Goal: Task Accomplishment & Management: Complete application form

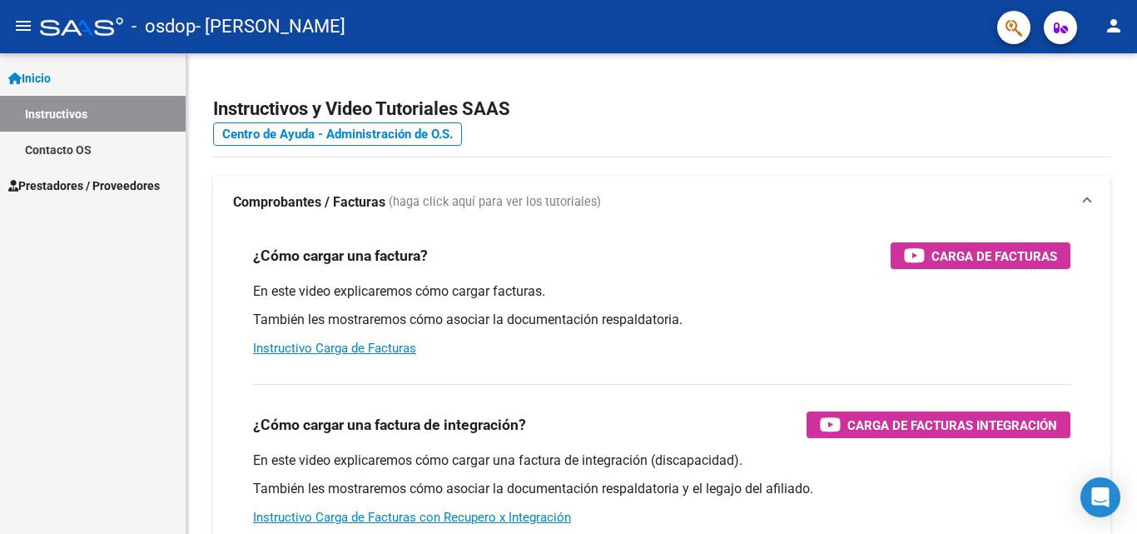
click at [77, 184] on span "Prestadores / Proveedores" at bounding box center [84, 186] width 152 height 18
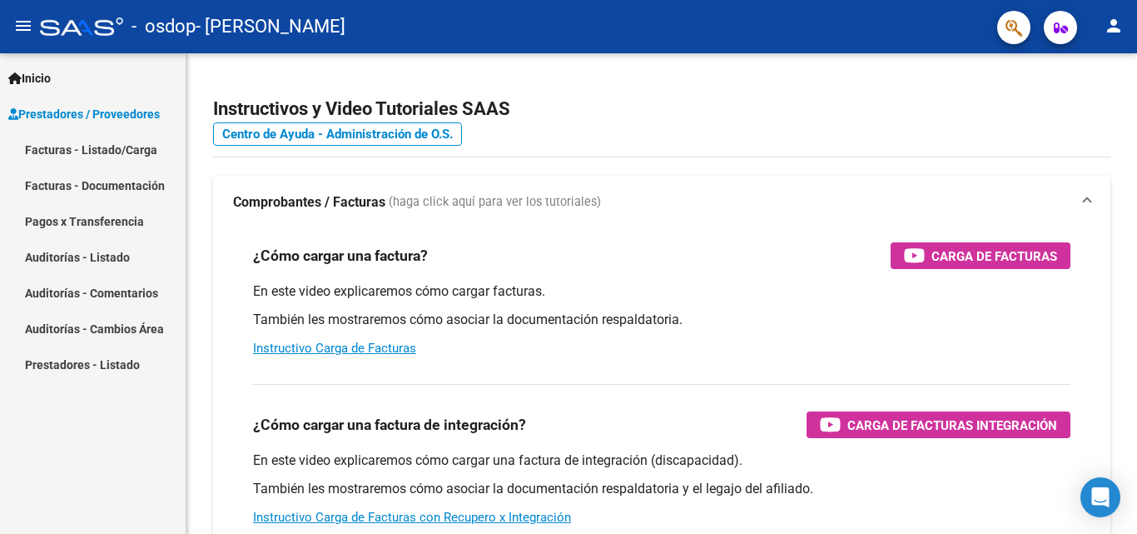
click at [82, 150] on link "Facturas - Listado/Carga" at bounding box center [93, 150] width 186 height 36
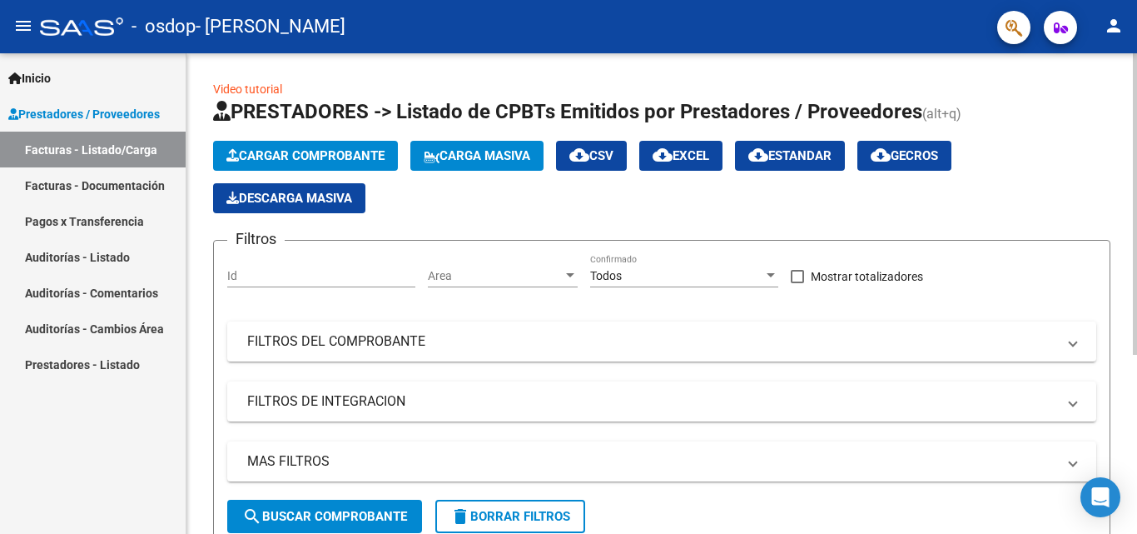
click at [326, 156] on span "Cargar Comprobante" at bounding box center [305, 155] width 158 height 15
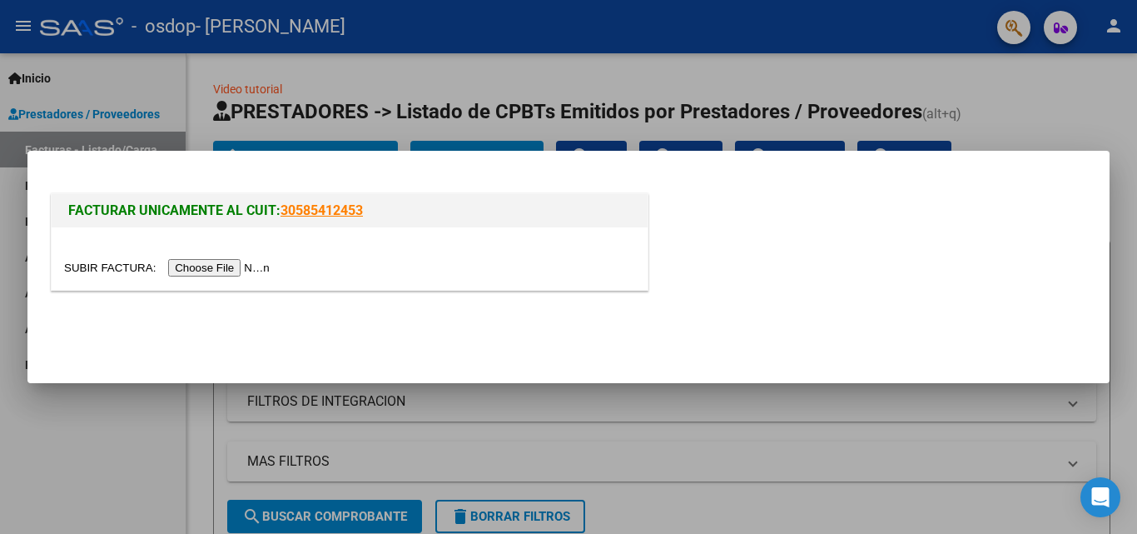
click at [239, 266] on input "file" at bounding box center [169, 267] width 211 height 17
click at [685, 78] on div at bounding box center [568, 267] width 1137 height 534
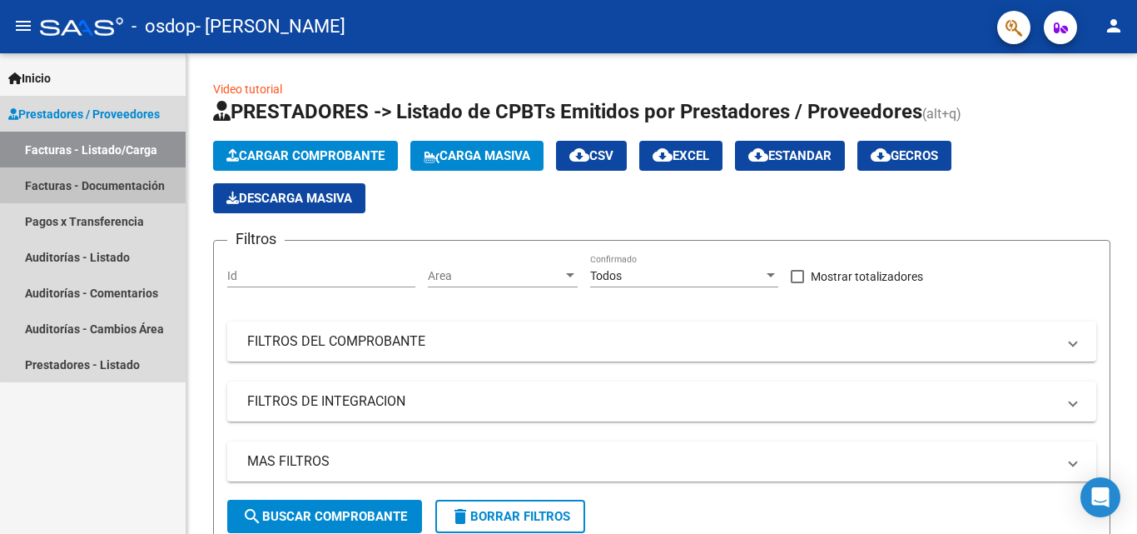
click at [96, 184] on link "Facturas - Documentación" at bounding box center [93, 185] width 186 height 36
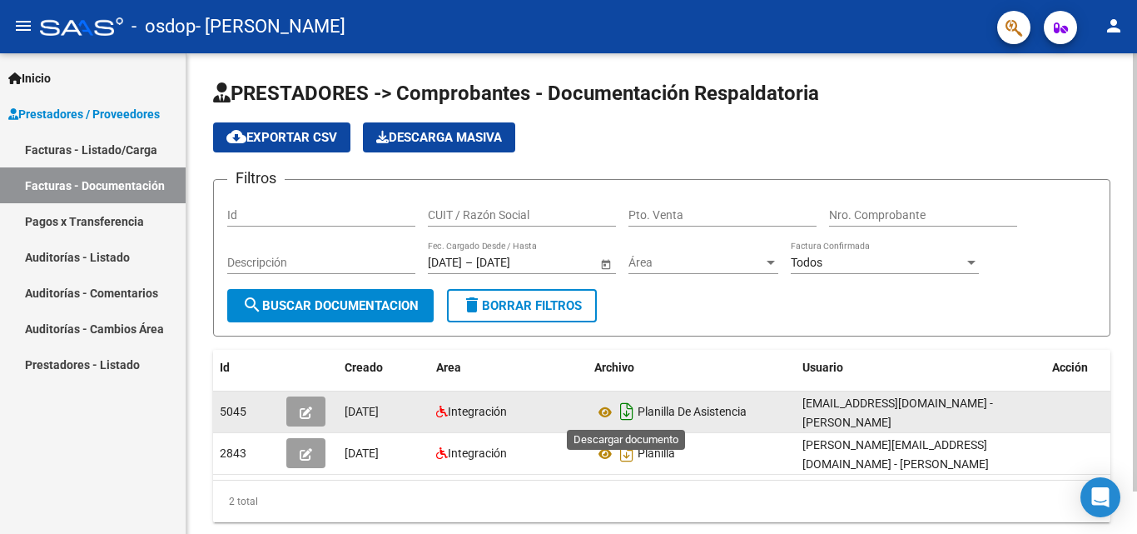
click at [625, 406] on icon "Descargar documento" at bounding box center [627, 411] width 22 height 27
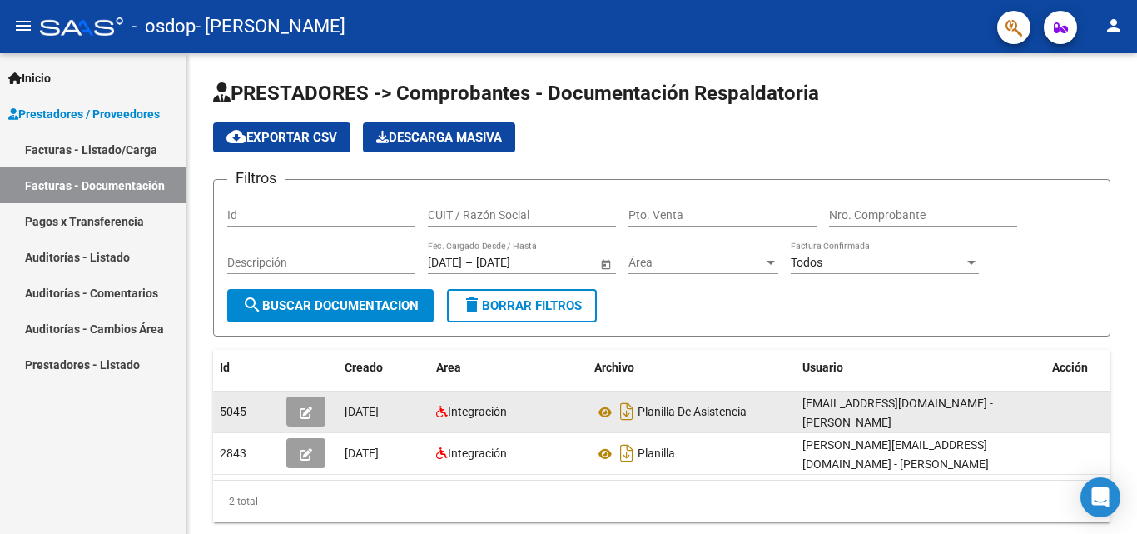
click at [634, 27] on div "- osdop - [PERSON_NAME]" at bounding box center [512, 26] width 944 height 37
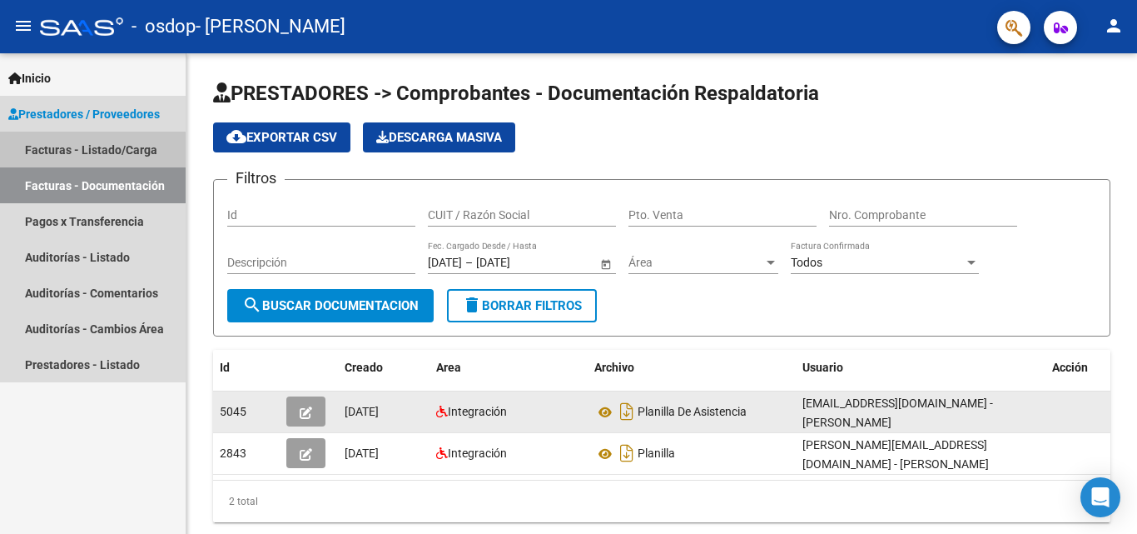
click at [68, 152] on link "Facturas - Listado/Carga" at bounding box center [93, 150] width 186 height 36
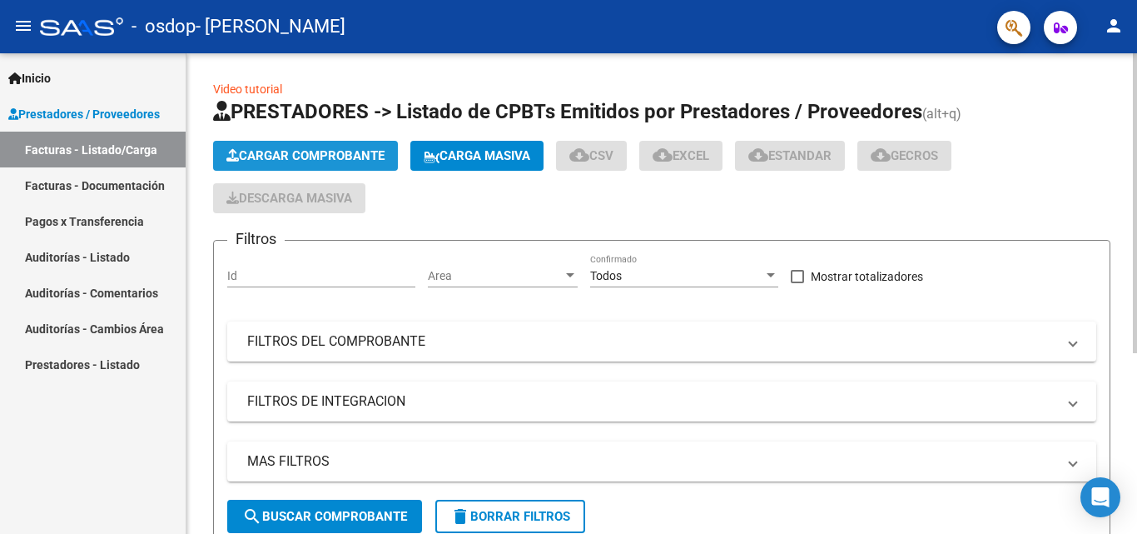
click at [287, 156] on span "Cargar Comprobante" at bounding box center [305, 155] width 158 height 15
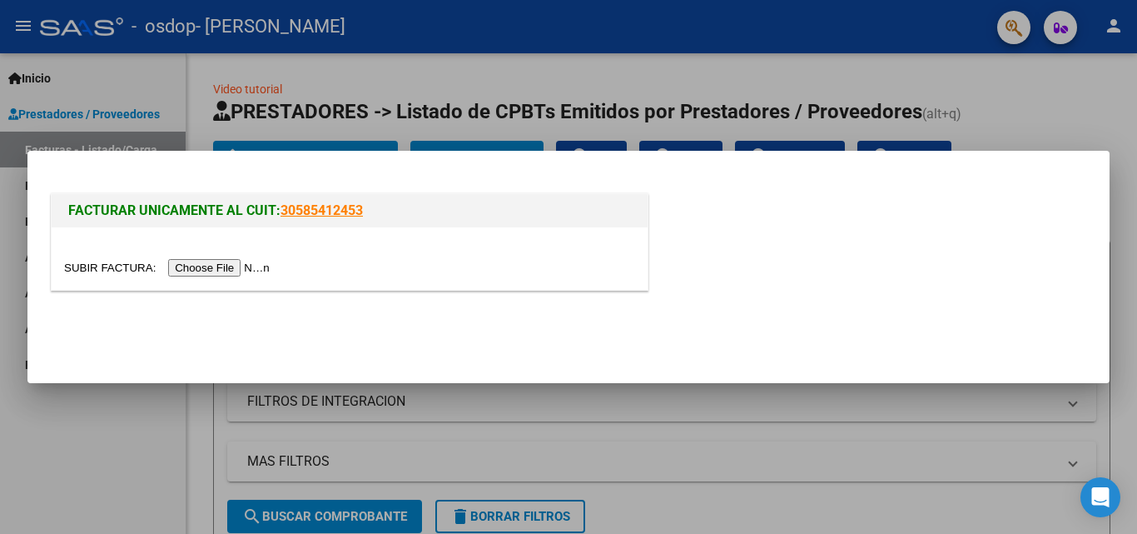
click at [184, 268] on input "file" at bounding box center [169, 267] width 211 height 17
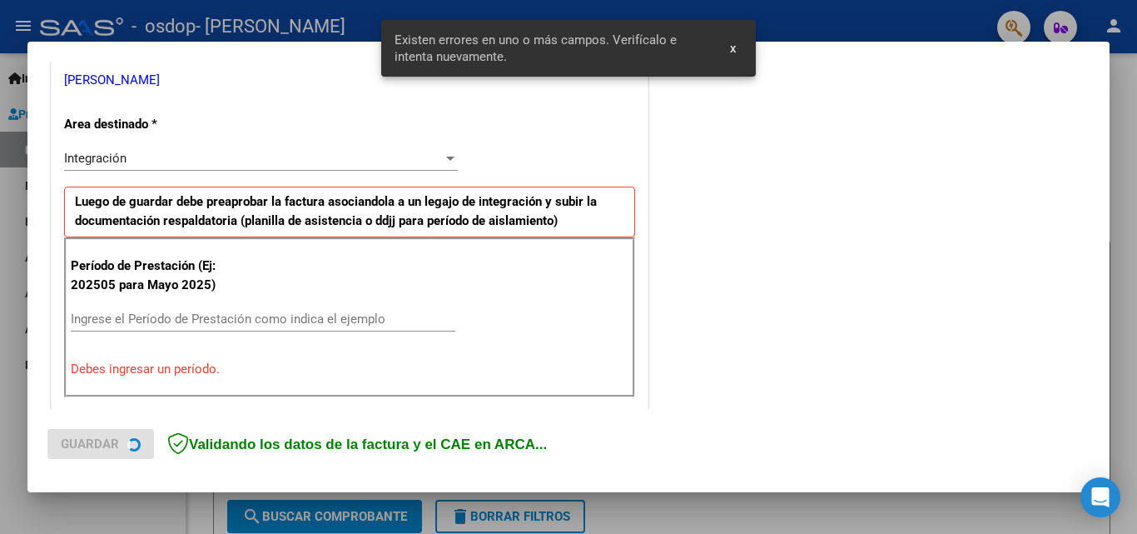
scroll to position [376, 0]
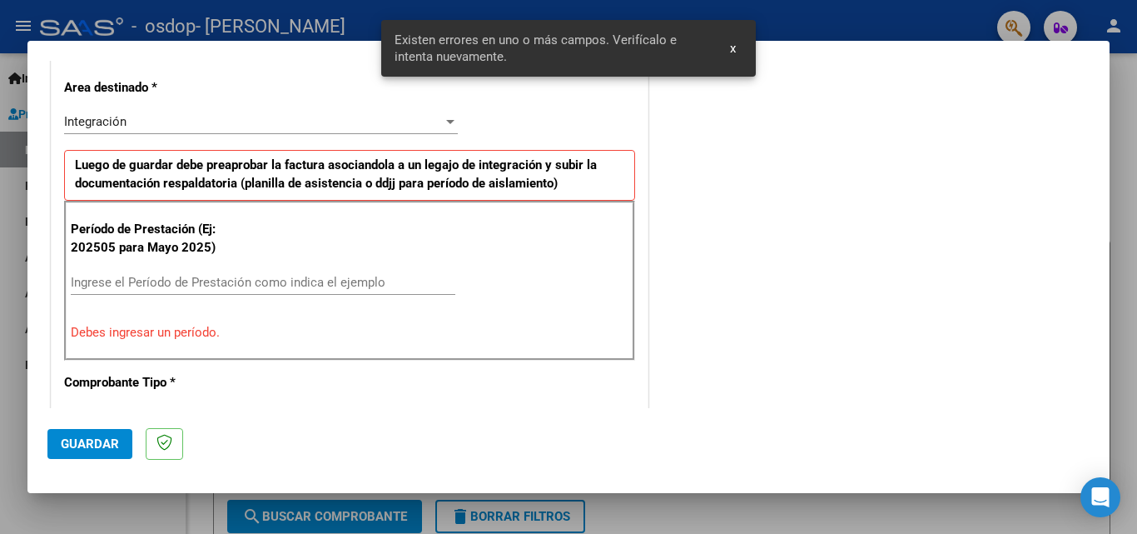
click at [120, 278] on input "Ingrese el Período de Prestación como indica el ejemplo" at bounding box center [263, 282] width 385 height 15
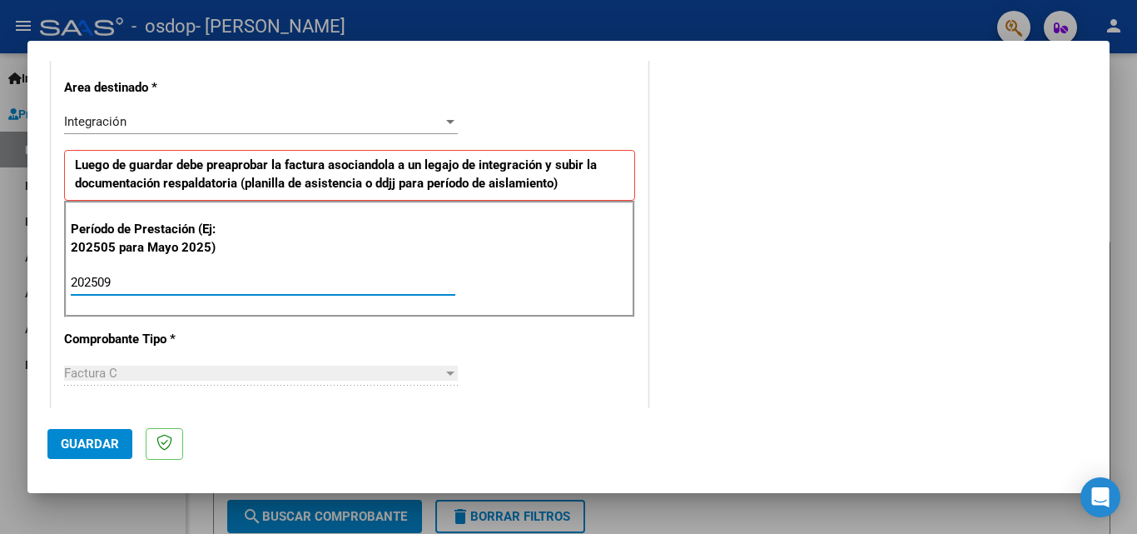
type input "202509"
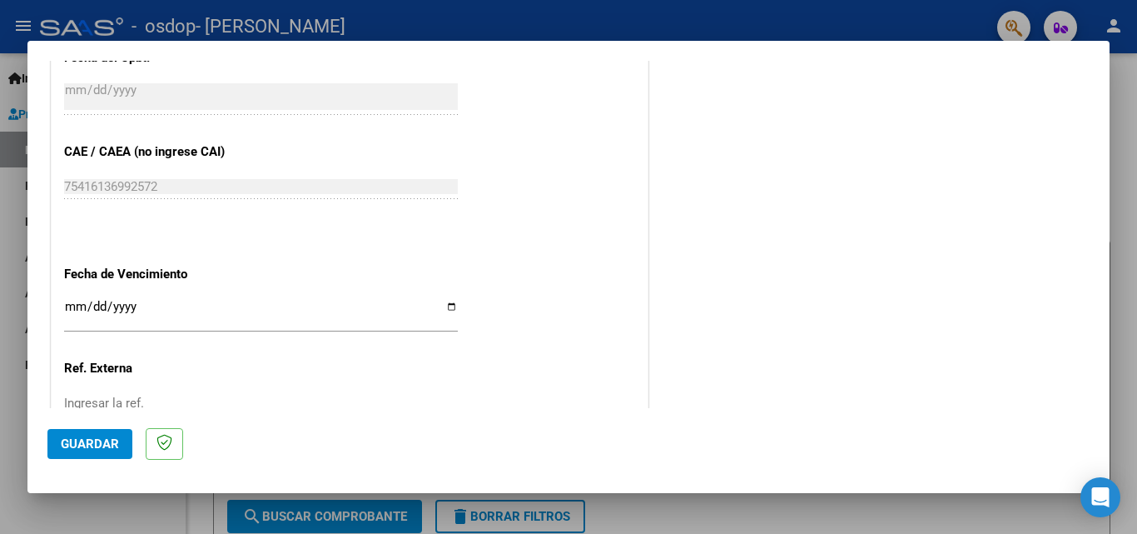
scroll to position [1118, 0]
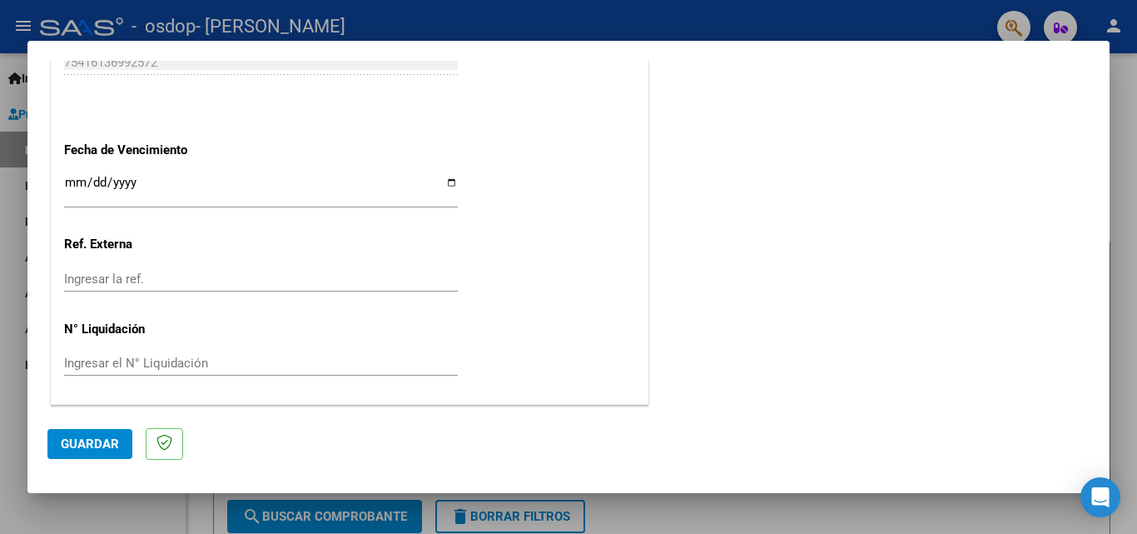
click at [102, 453] on button "Guardar" at bounding box center [89, 444] width 85 height 30
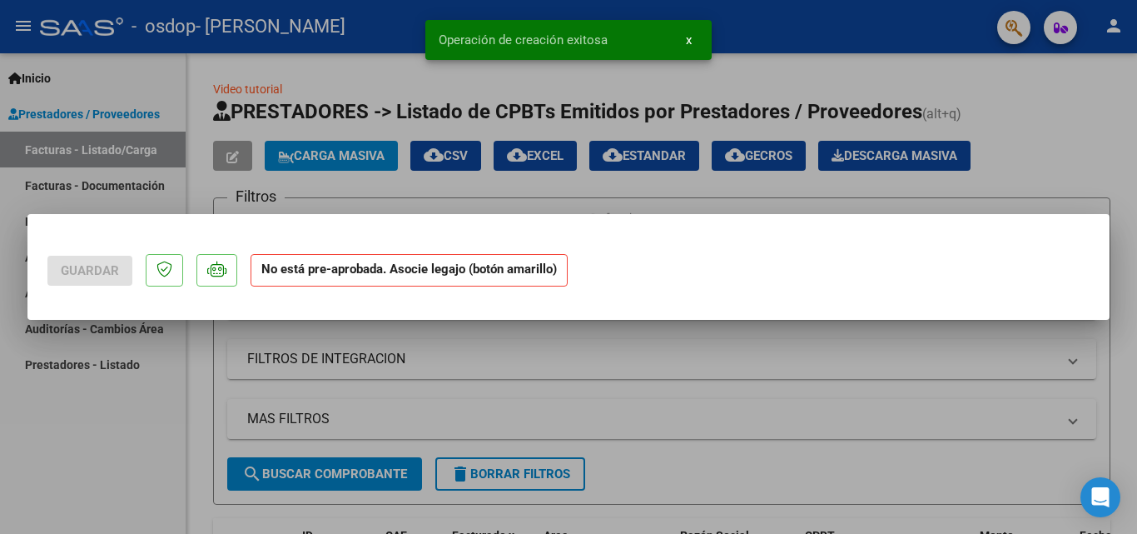
scroll to position [0, 0]
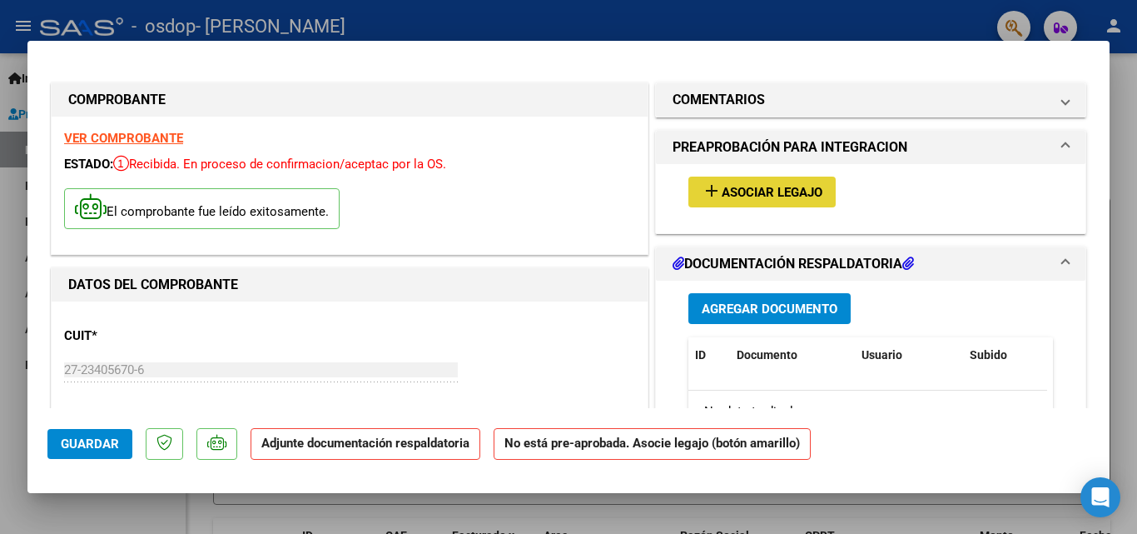
click at [760, 193] on span "Asociar Legajo" at bounding box center [772, 192] width 101 height 15
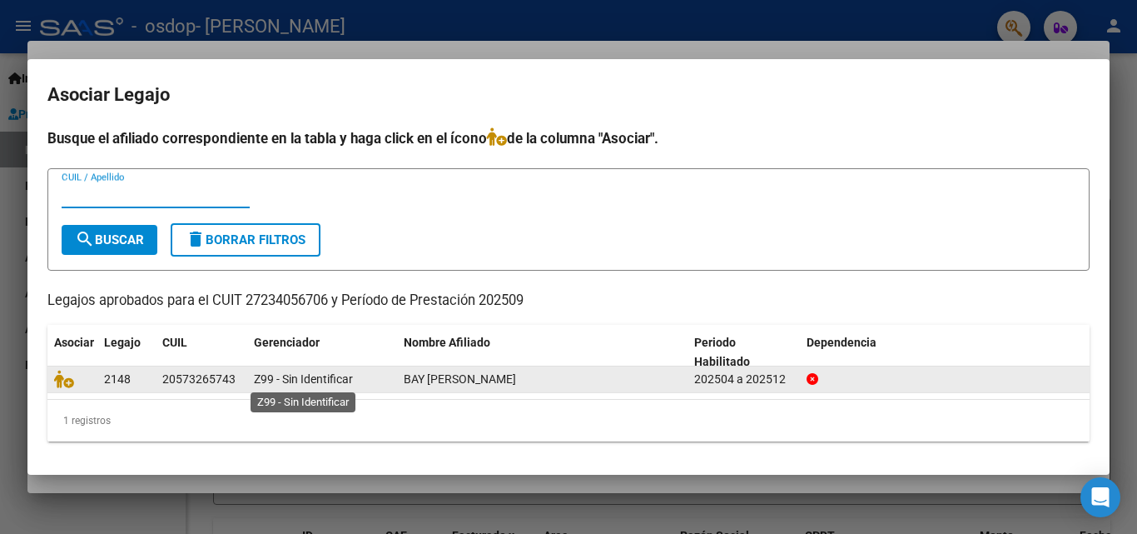
click at [300, 373] on span "Z99 - Sin Identificar" at bounding box center [303, 378] width 99 height 13
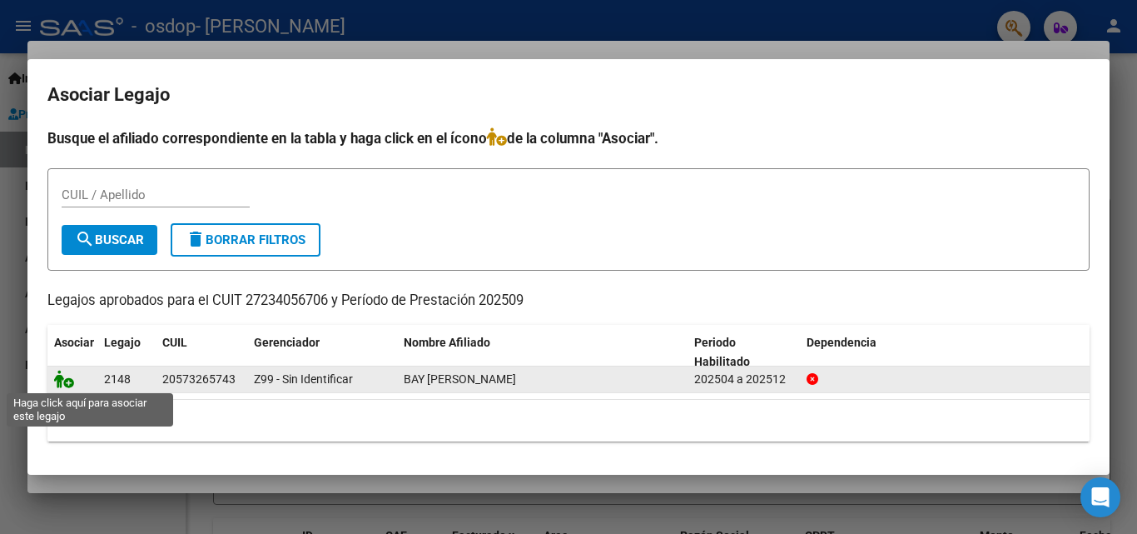
click at [69, 376] on icon at bounding box center [64, 379] width 20 height 18
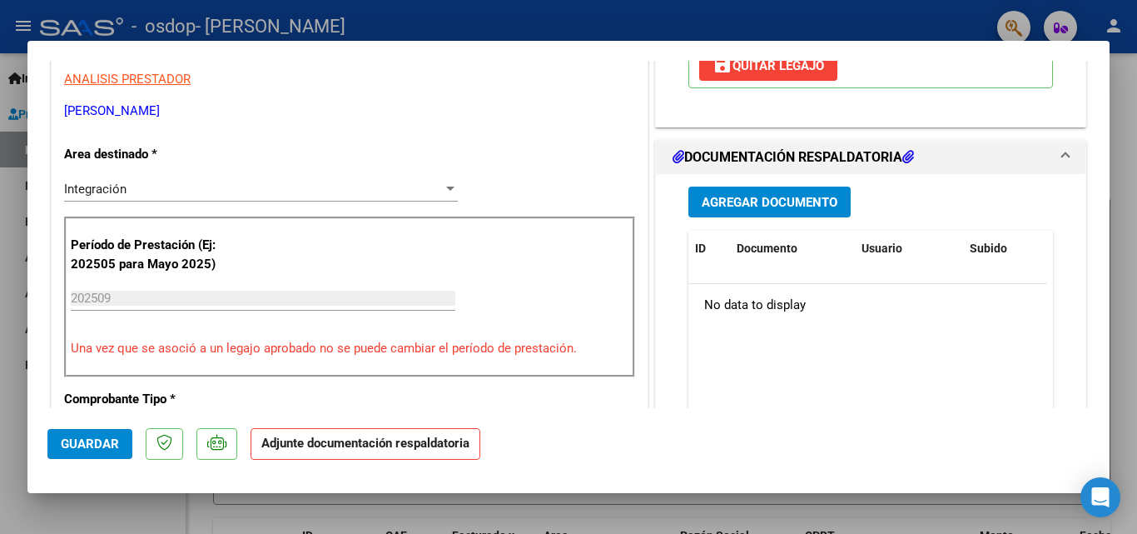
scroll to position [345, 0]
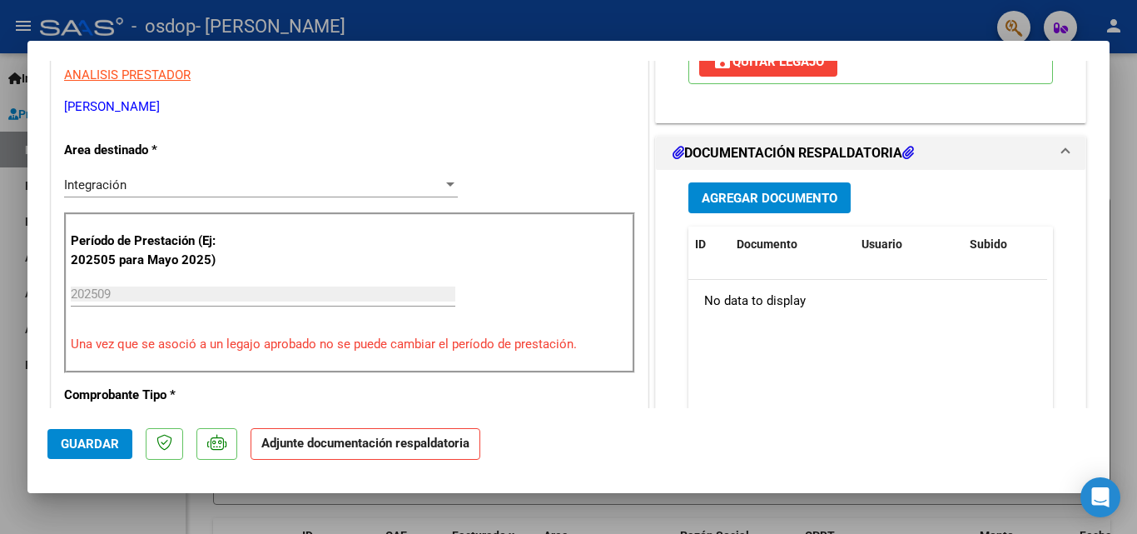
click at [776, 199] on span "Agregar Documento" at bounding box center [770, 198] width 136 height 15
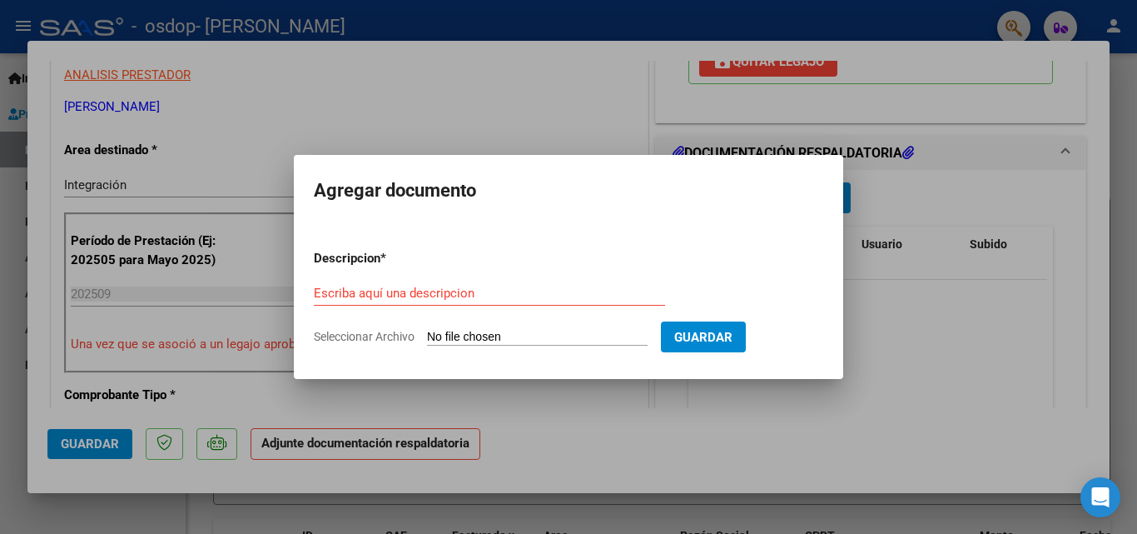
click at [445, 334] on input "Seleccionar Archivo" at bounding box center [537, 338] width 221 height 16
type input "C:\fakepath\Bay. Planilla [DATE].pdf"
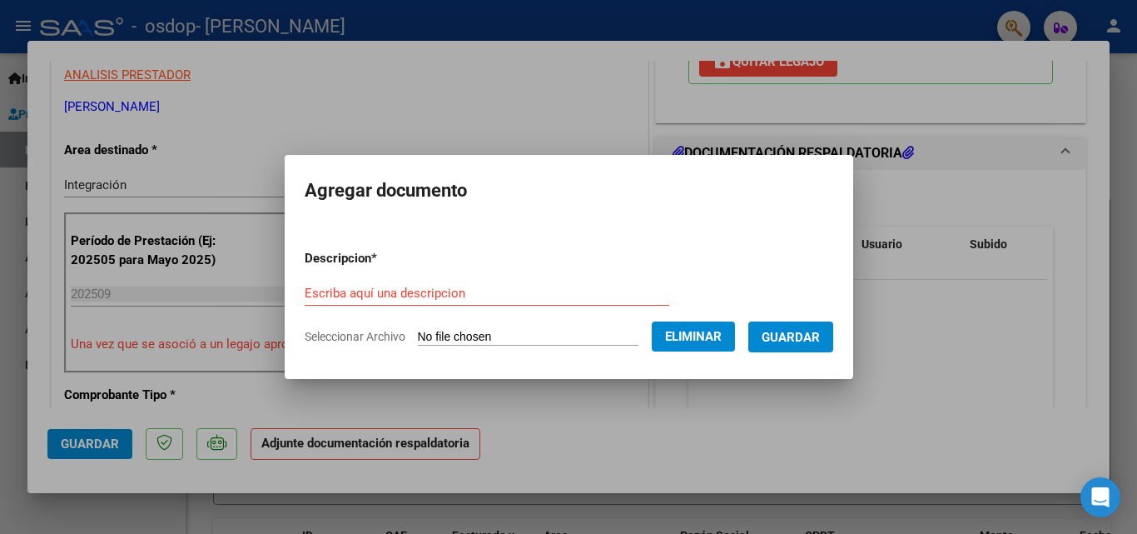
click at [415, 291] on input "Escriba aquí una descripcion" at bounding box center [487, 293] width 365 height 15
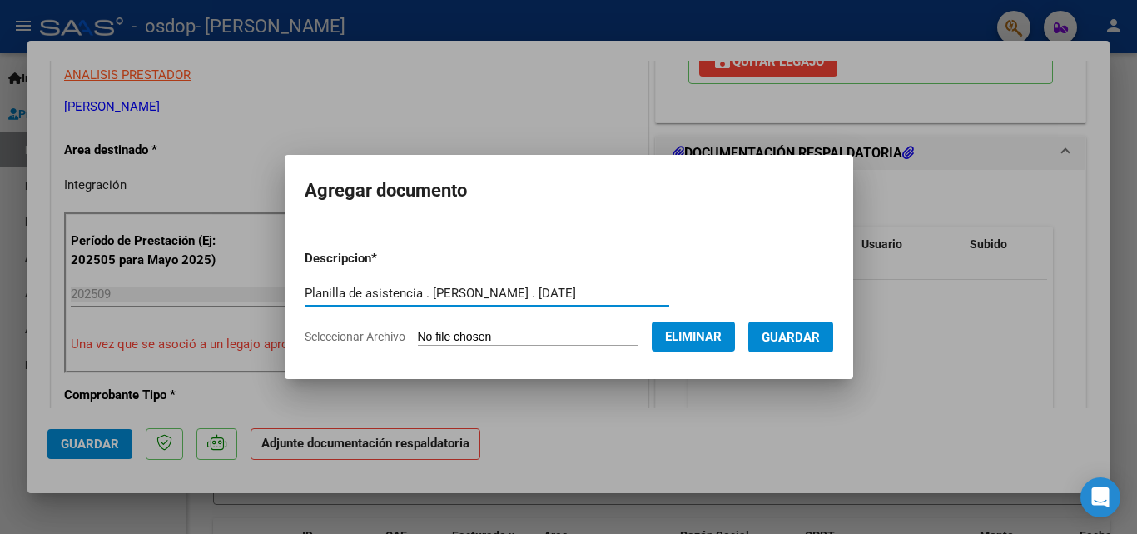
type input "Planilla de asistencia . [PERSON_NAME] . [DATE]"
click at [799, 336] on span "Guardar" at bounding box center [791, 337] width 58 height 15
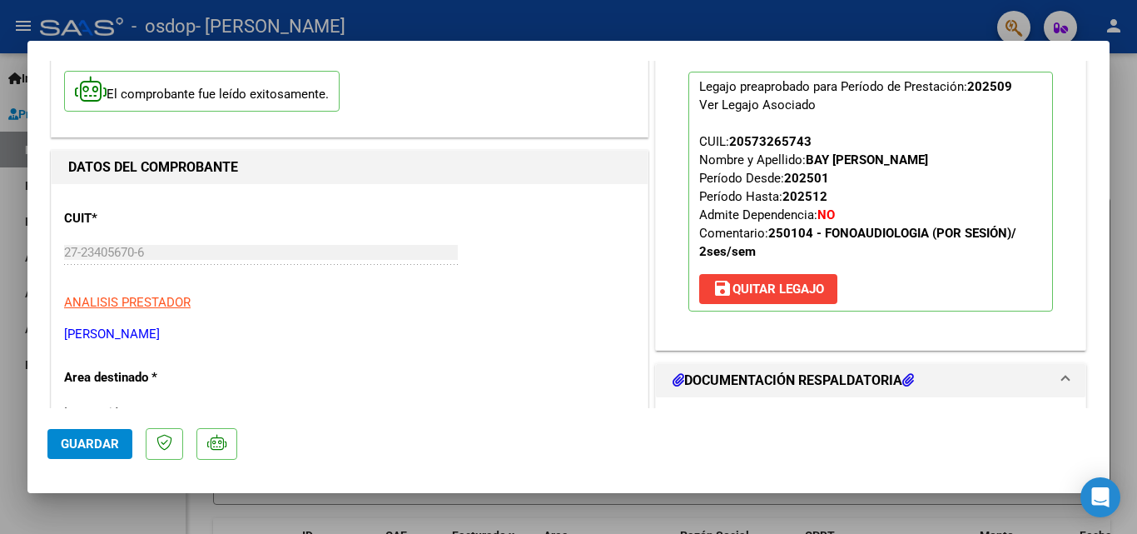
scroll to position [275, 0]
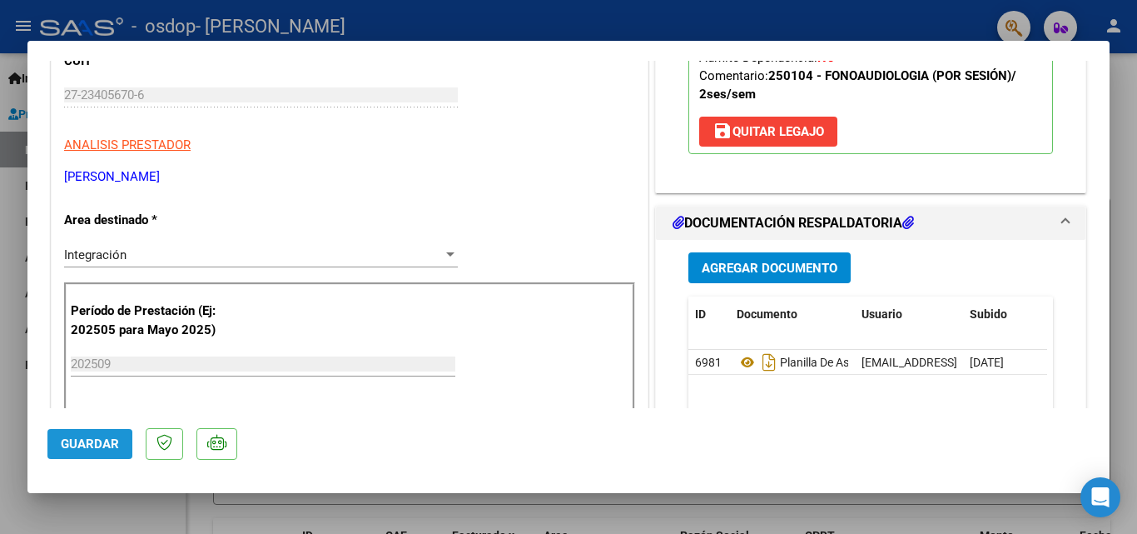
click at [80, 445] on span "Guardar" at bounding box center [90, 443] width 58 height 15
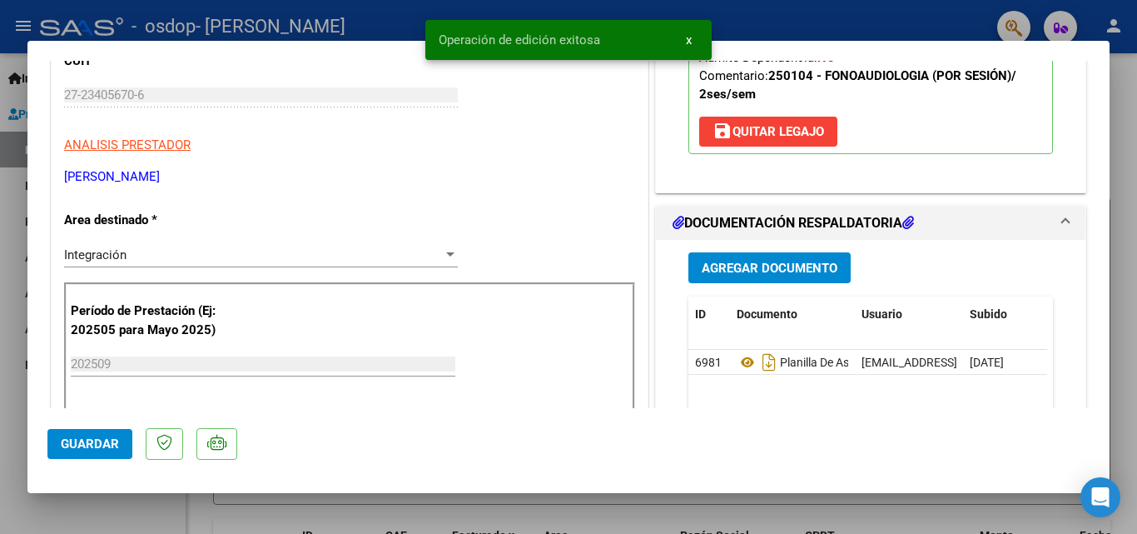
click at [1124, 136] on div at bounding box center [568, 267] width 1137 height 534
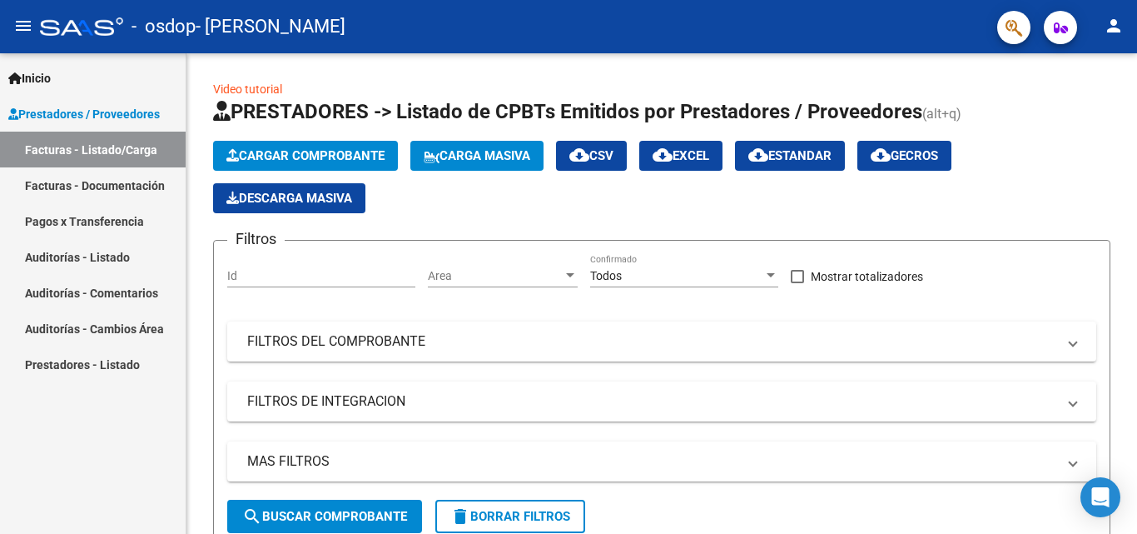
click at [153, 147] on link "Facturas - Listado/Carga" at bounding box center [93, 150] width 186 height 36
click at [122, 186] on link "Facturas - Documentación" at bounding box center [93, 185] width 186 height 36
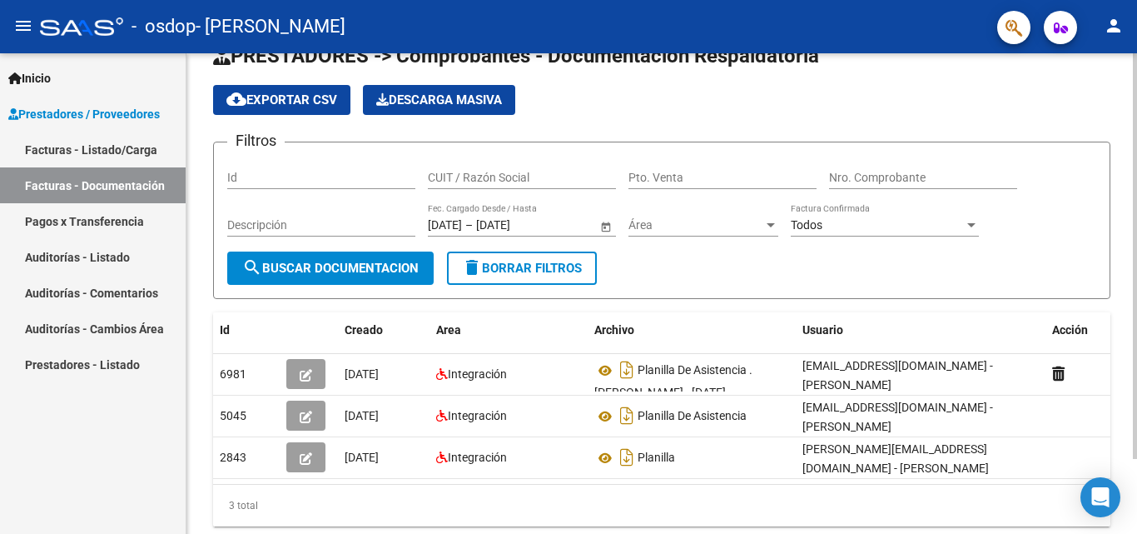
scroll to position [88, 0]
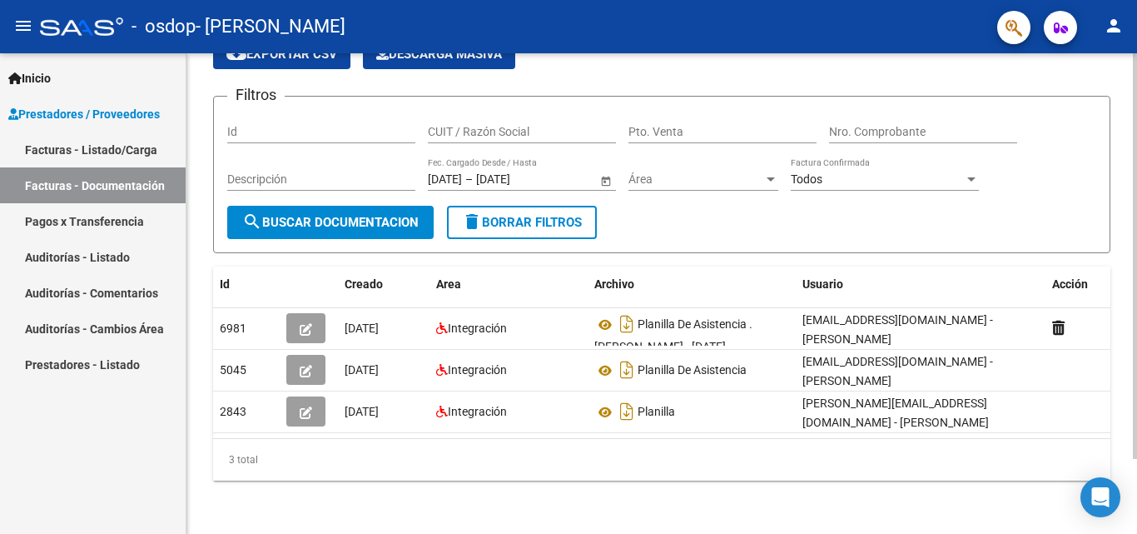
click at [1137, 415] on div at bounding box center [1135, 331] width 4 height 406
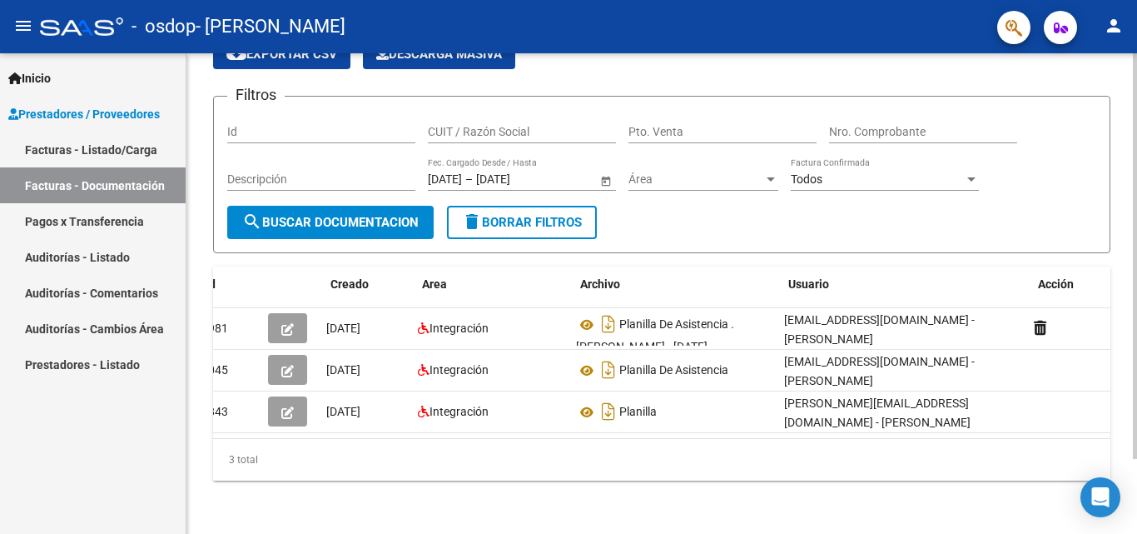
scroll to position [0, 0]
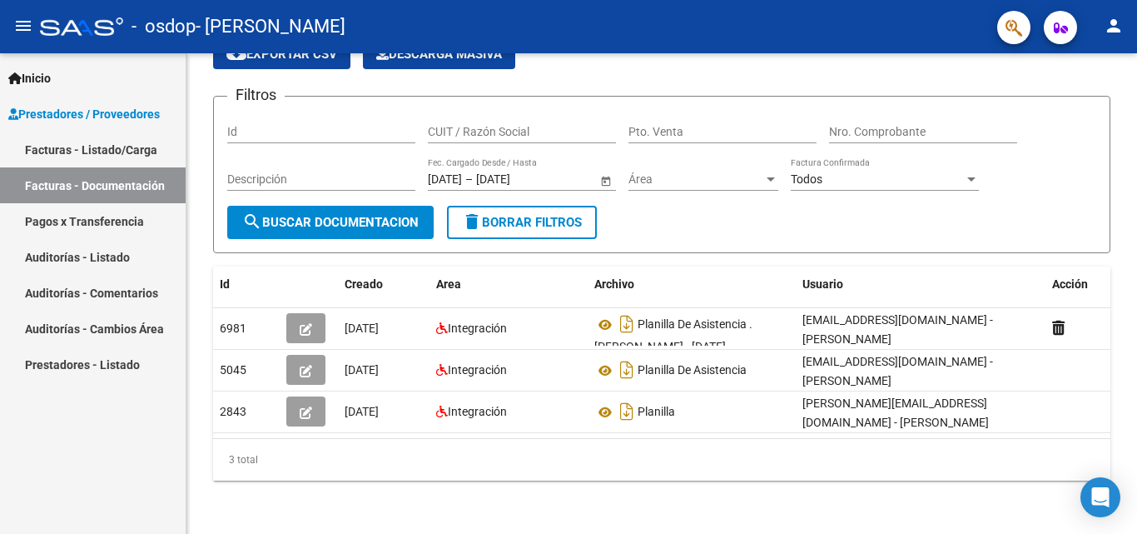
click at [118, 260] on link "Auditorías - Listado" at bounding box center [93, 257] width 186 height 36
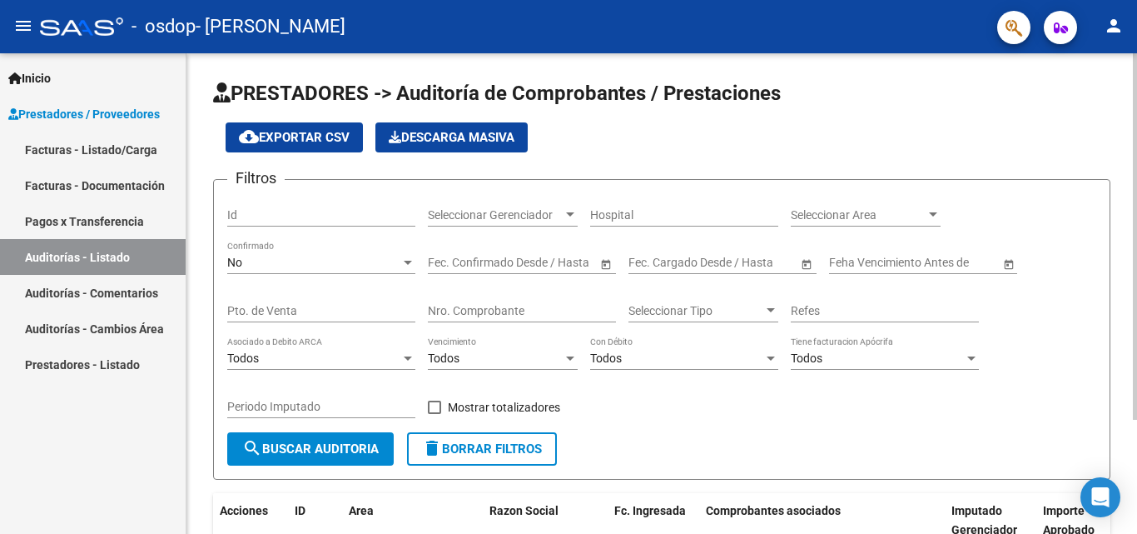
scroll to position [150, 0]
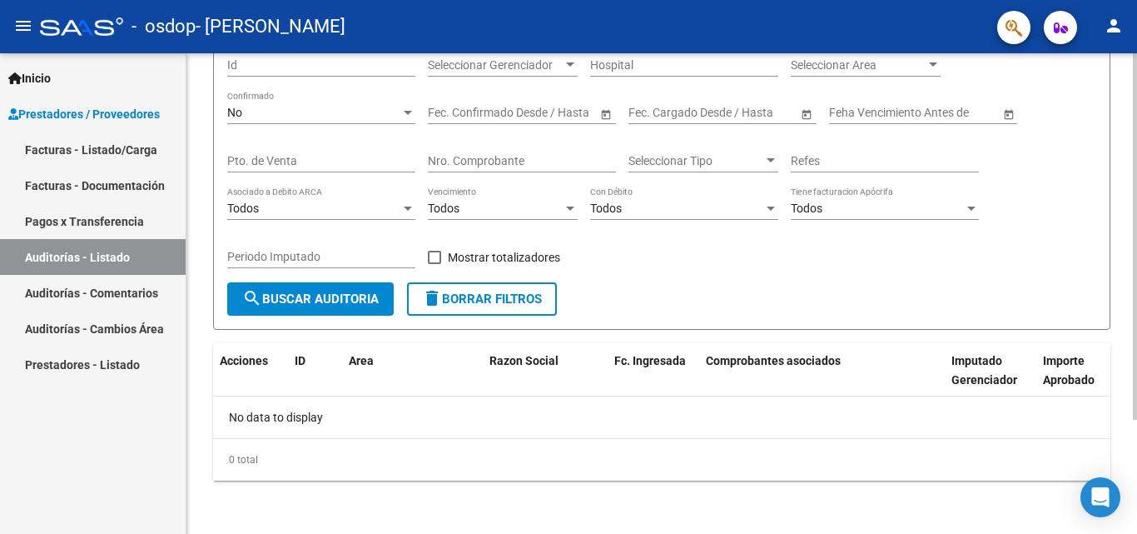
click at [1136, 281] on div at bounding box center [1135, 350] width 4 height 366
click at [96, 142] on link "Facturas - Listado/Carga" at bounding box center [93, 150] width 186 height 36
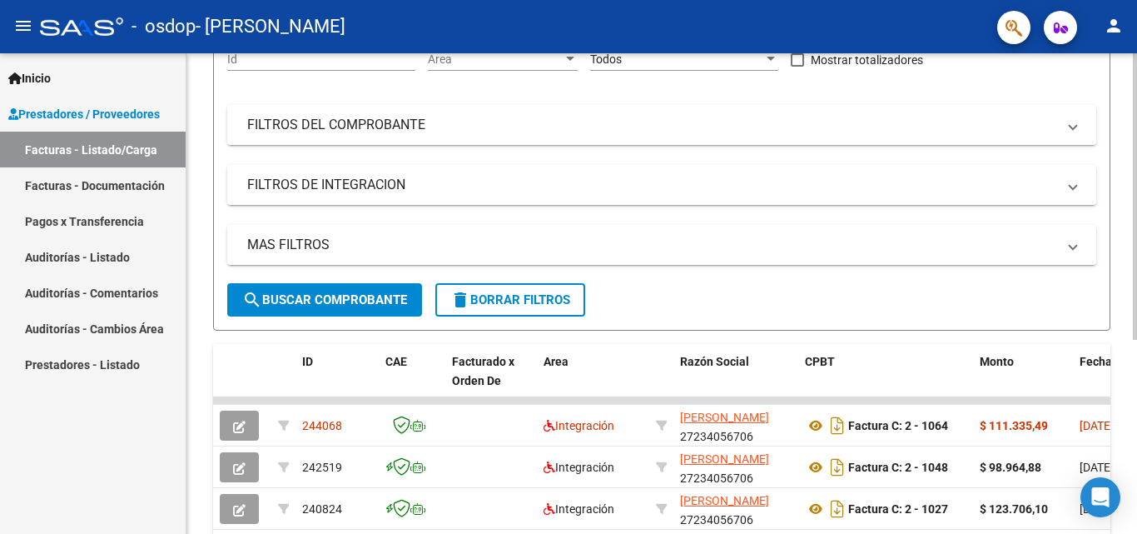
scroll to position [326, 0]
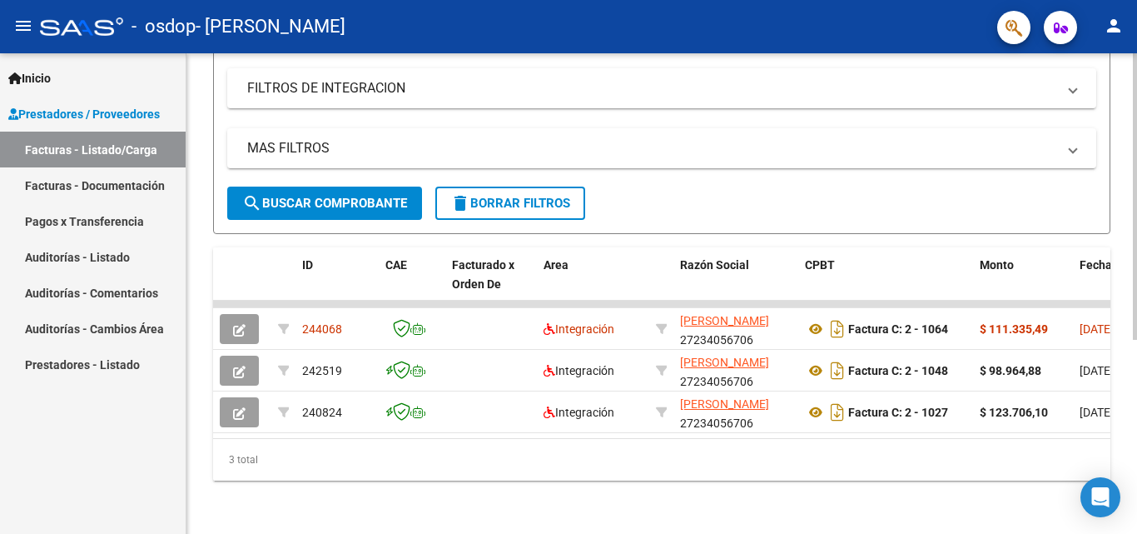
click at [1137, 331] on div at bounding box center [1135, 390] width 4 height 286
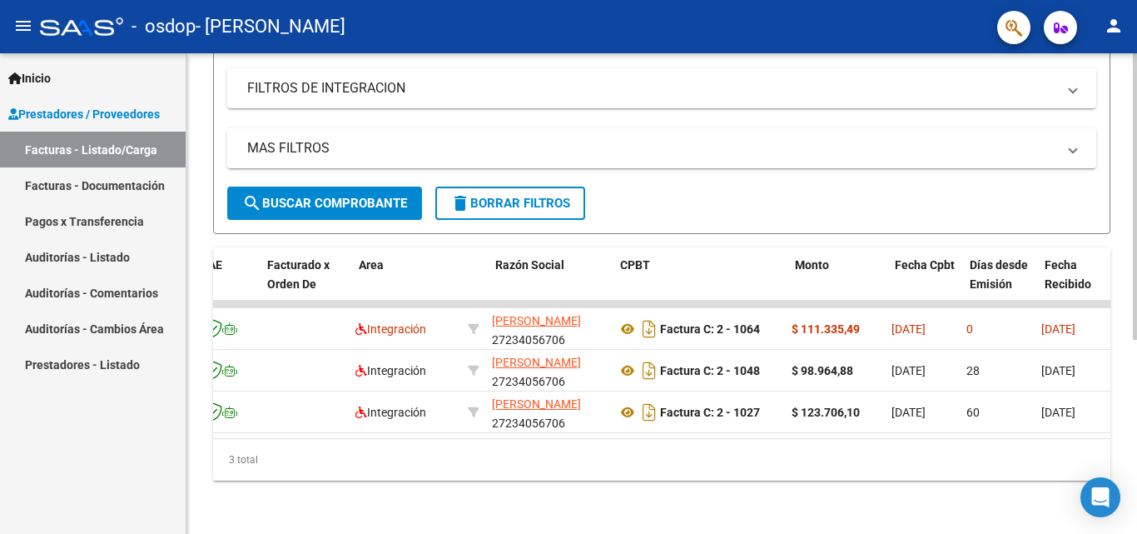
scroll to position [0, 0]
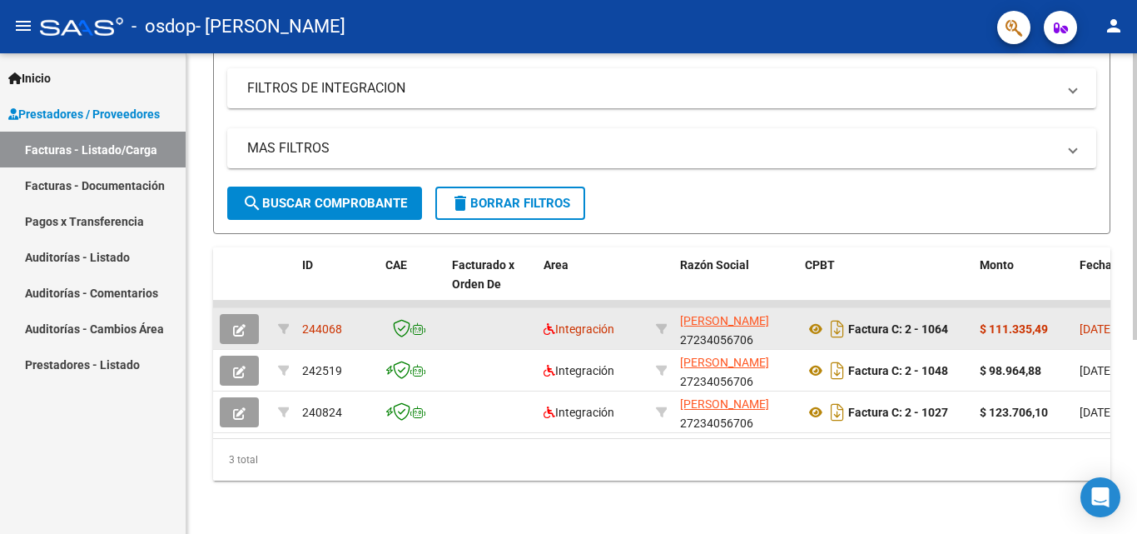
click at [314, 322] on span "244068" at bounding box center [322, 328] width 40 height 13
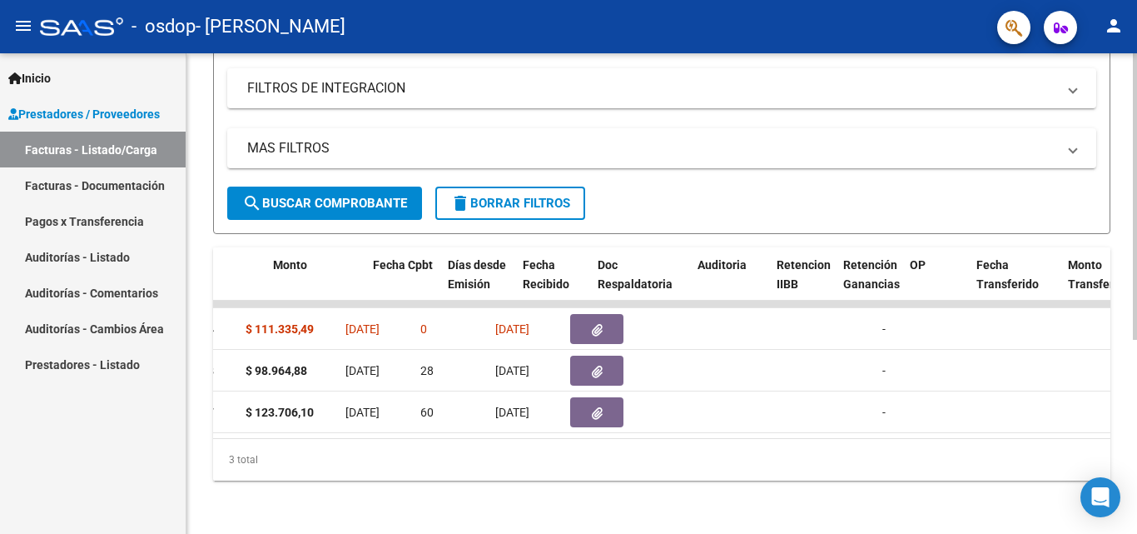
scroll to position [0, 690]
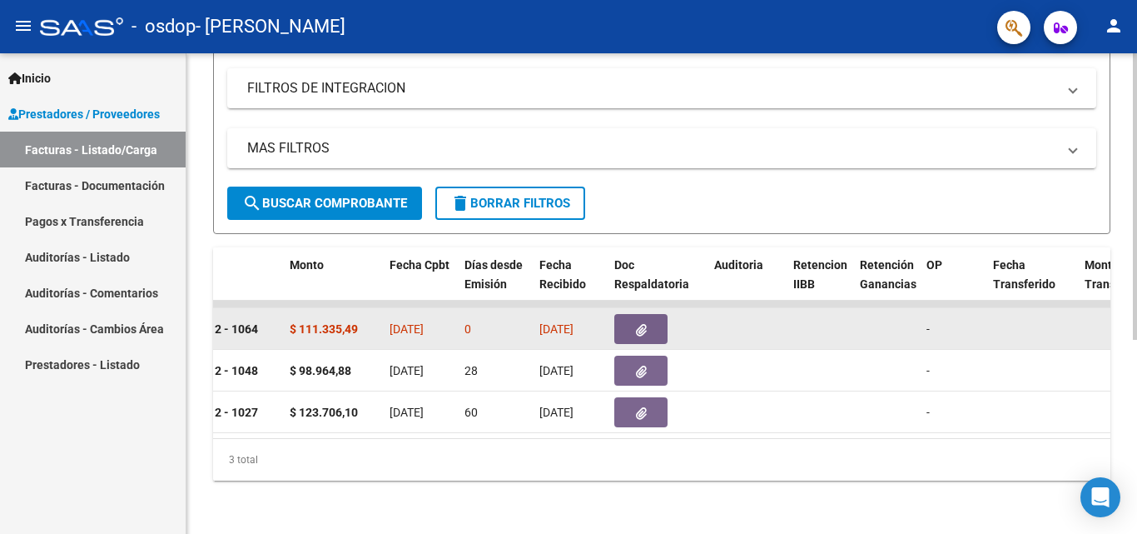
click at [567, 322] on span "[DATE]" at bounding box center [557, 328] width 34 height 13
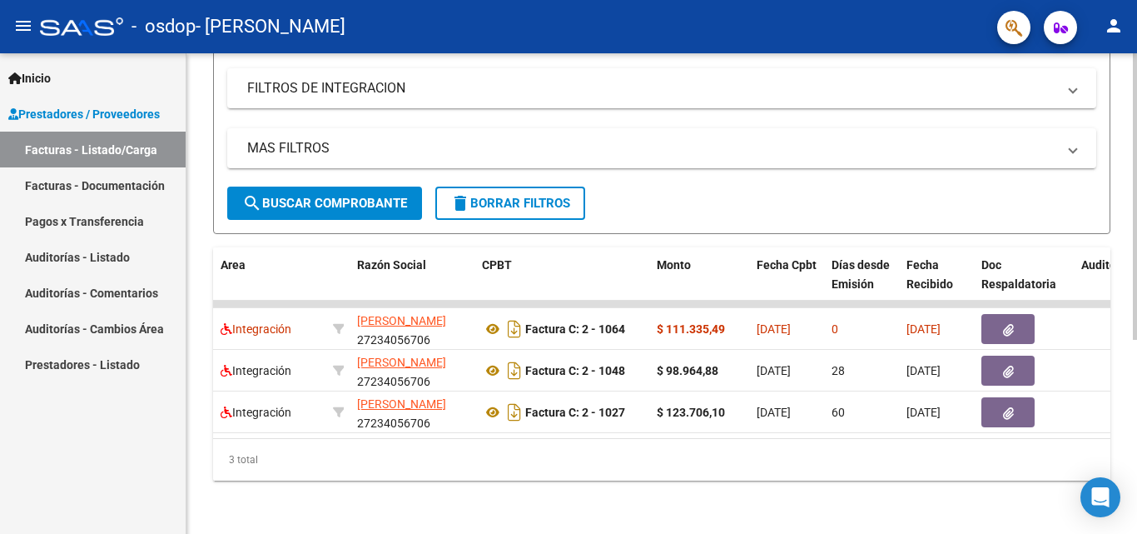
scroll to position [0, 0]
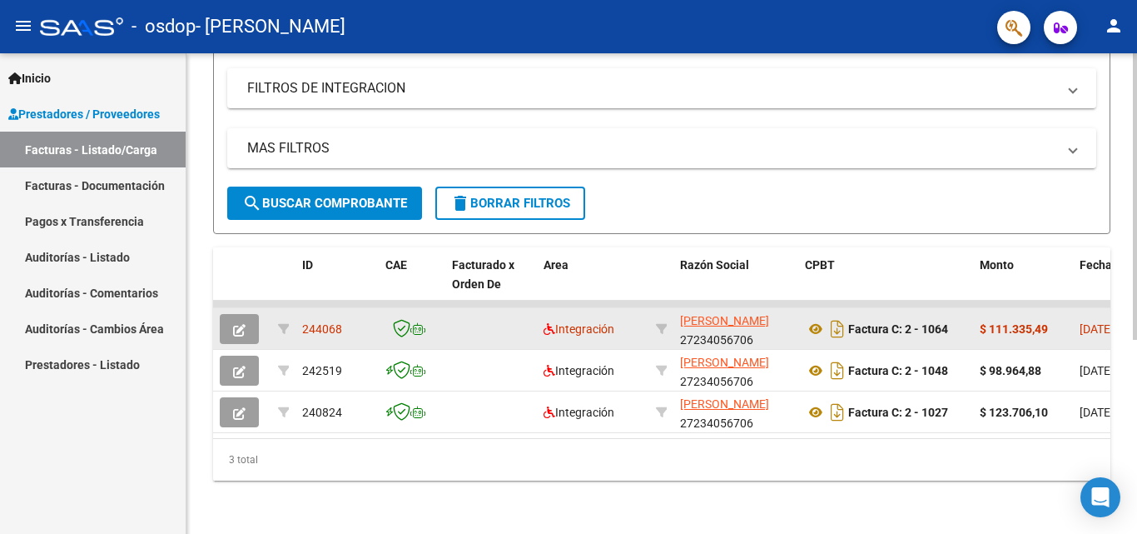
click at [241, 324] on icon "button" at bounding box center [239, 330] width 12 height 12
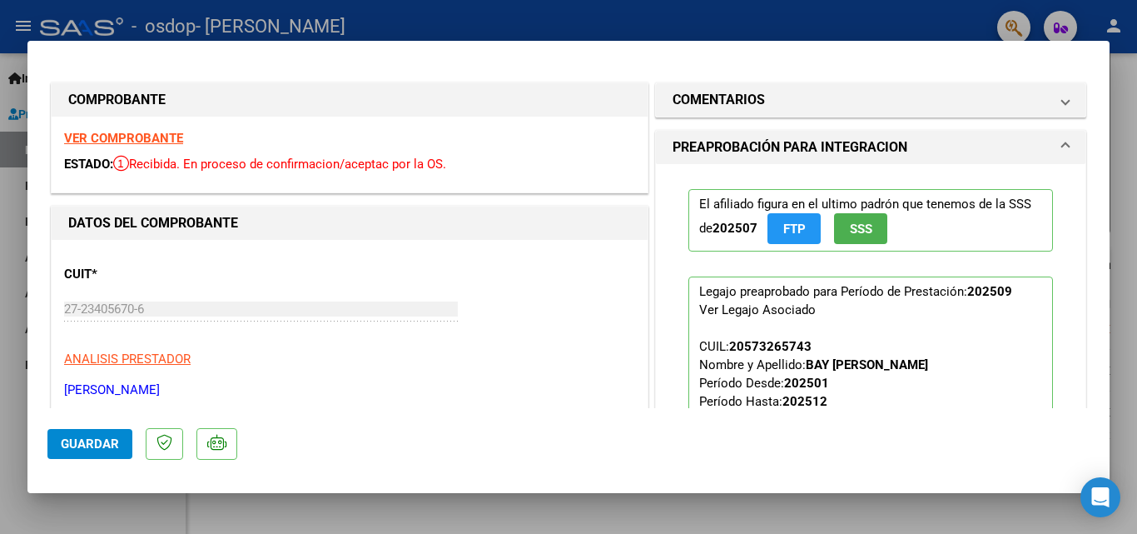
click at [1114, 77] on div at bounding box center [568, 267] width 1137 height 534
type input "$ 0,00"
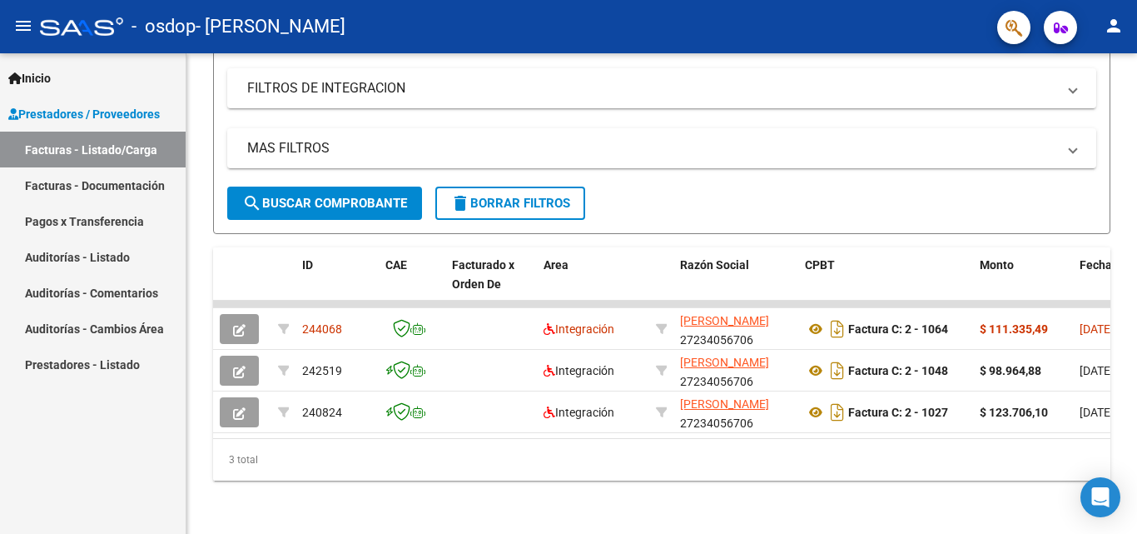
scroll to position [326, 0]
